Goal: Transaction & Acquisition: Subscribe to service/newsletter

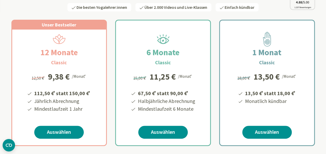
scroll to position [78, 0]
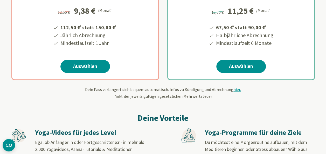
scroll to position [130, 0]
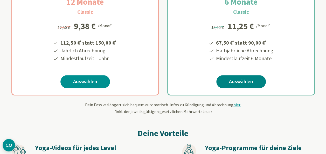
click at [231, 83] on link "Auswählen" at bounding box center [241, 81] width 50 height 13
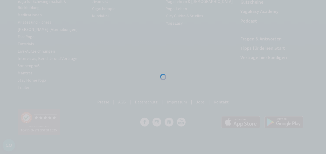
scroll to position [126, 0]
